Goal: Information Seeking & Learning: Compare options

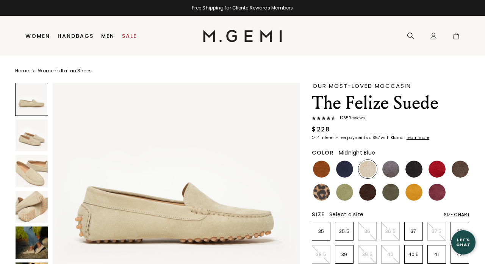
click at [348, 167] on img at bounding box center [344, 169] width 17 height 17
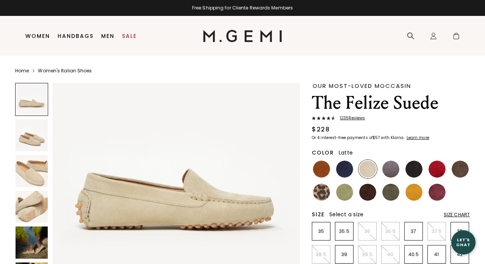
scroll to position [37, 0]
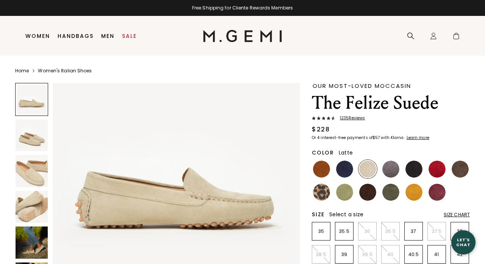
click at [41, 243] on img at bounding box center [32, 243] width 32 height 32
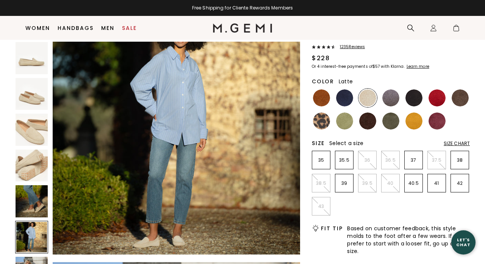
scroll to position [1311, 0]
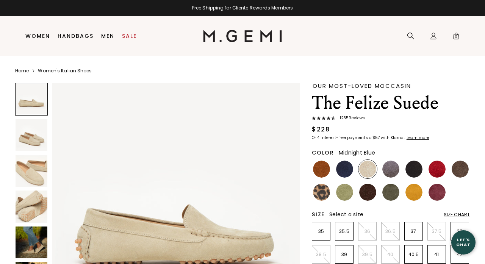
scroll to position [39, 0]
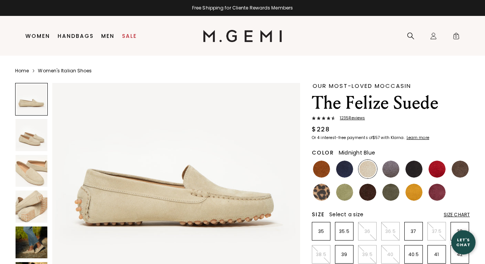
click at [349, 170] on img at bounding box center [344, 169] width 17 height 17
